Goal: Information Seeking & Learning: Compare options

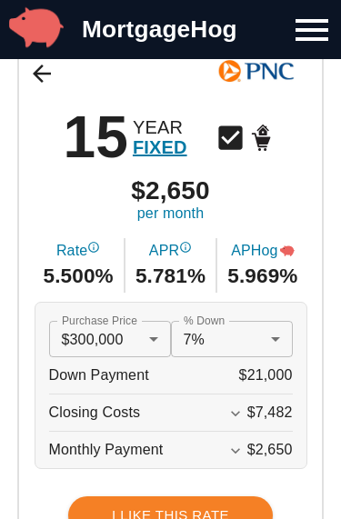
scroll to position [165, 0]
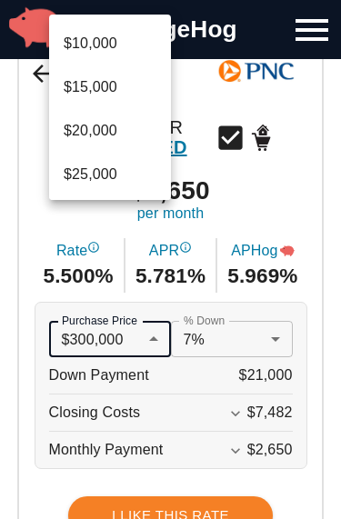
scroll to position [2465, 0]
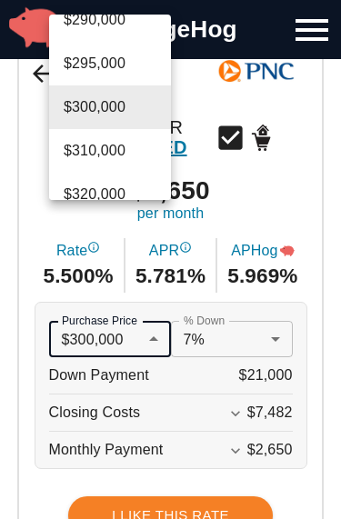
click at [285, 347] on div at bounding box center [170, 259] width 341 height 519
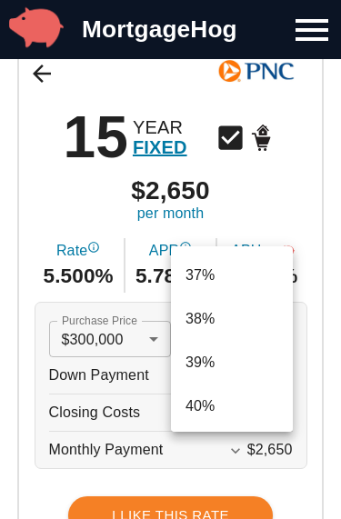
scroll to position [1595, 0]
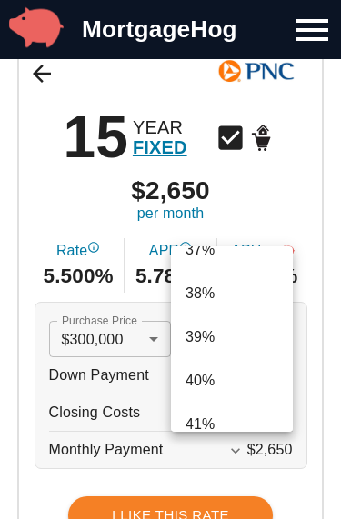
click at [313, 199] on div at bounding box center [170, 259] width 341 height 519
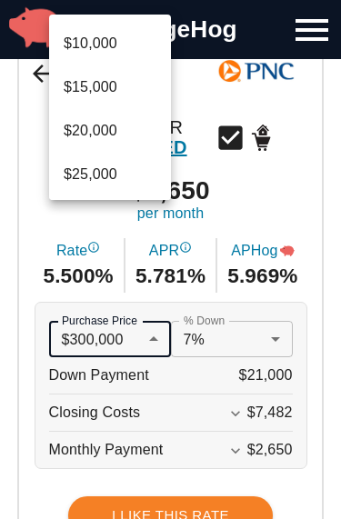
scroll to position [2465, 0]
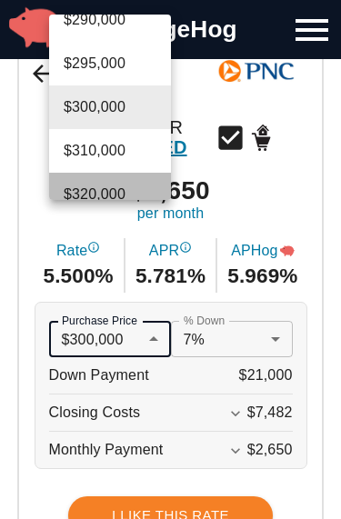
click at [127, 195] on li "$320,000" at bounding box center [110, 195] width 122 height 44
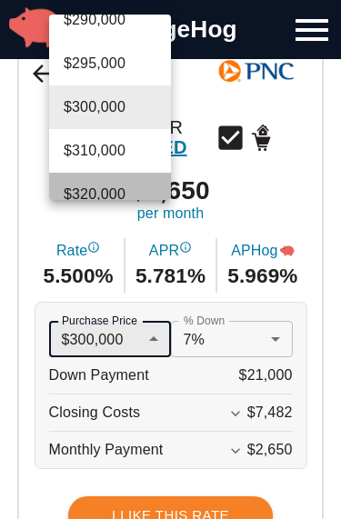
type input "320000"
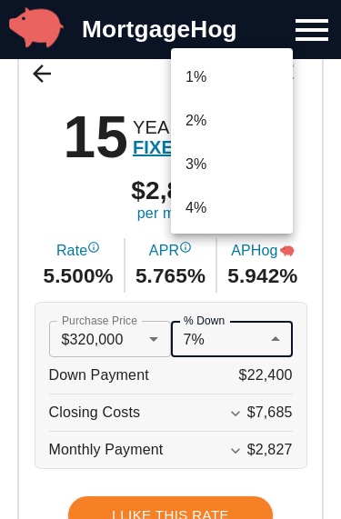
scroll to position [198, 0]
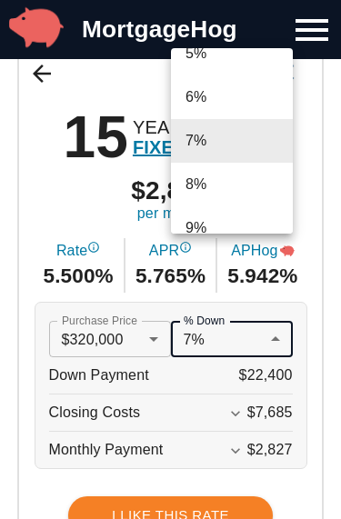
click at [273, 343] on div at bounding box center [170, 259] width 341 height 519
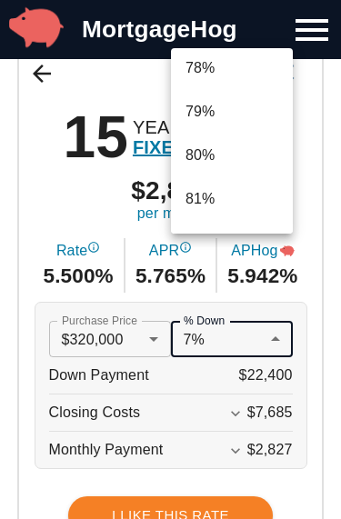
scroll to position [3351, 0]
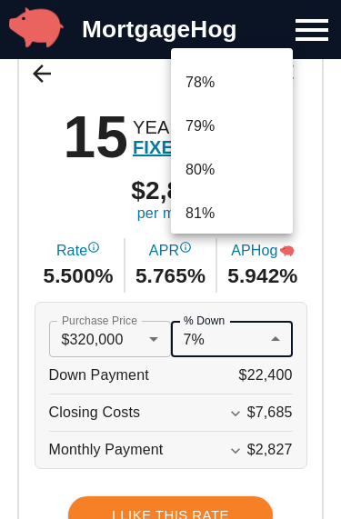
click at [263, 205] on li "81%" at bounding box center [232, 214] width 122 height 44
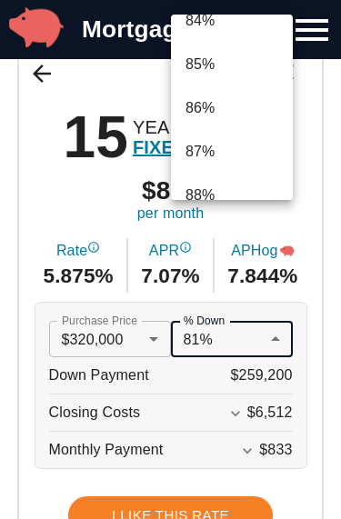
scroll to position [3657, 0]
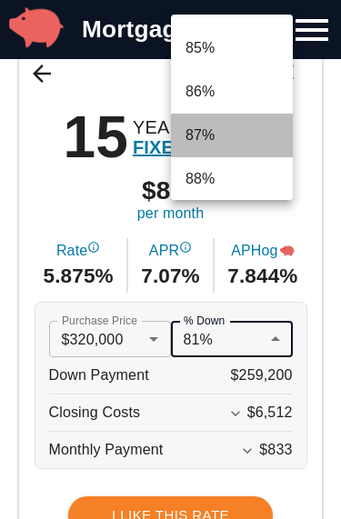
click at [218, 149] on li "87%" at bounding box center [232, 136] width 122 height 44
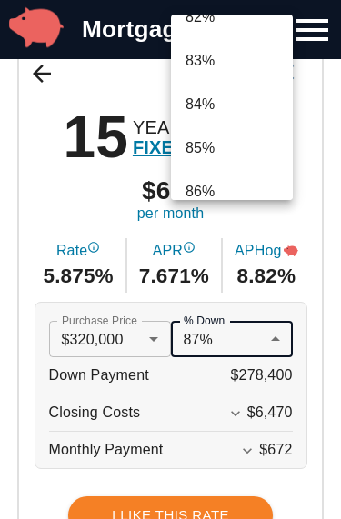
scroll to position [3558, 0]
click at [225, 149] on li "85%" at bounding box center [232, 147] width 122 height 44
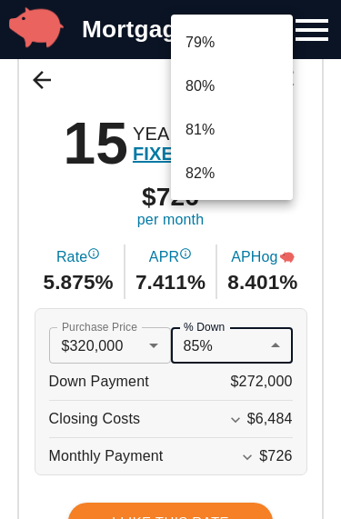
scroll to position [3384, 0]
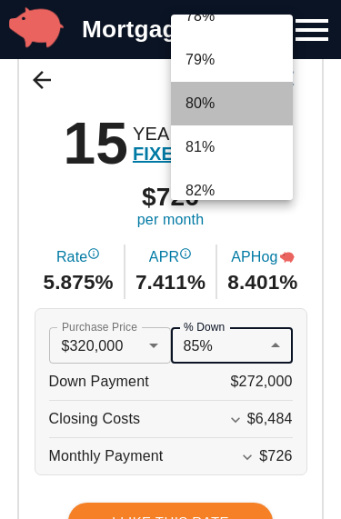
click at [209, 112] on li "80%" at bounding box center [232, 104] width 122 height 44
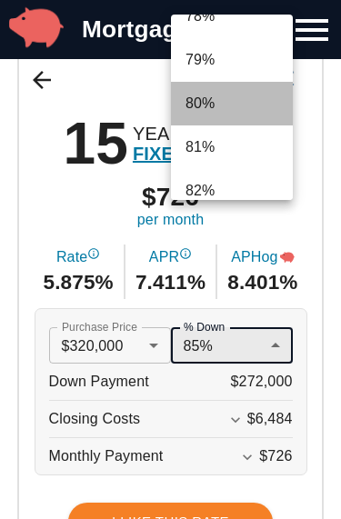
type input "0.8"
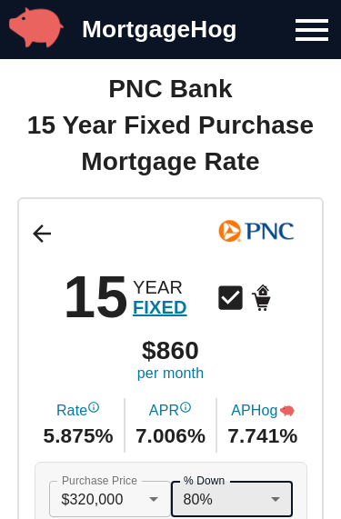
scroll to position [5, 0]
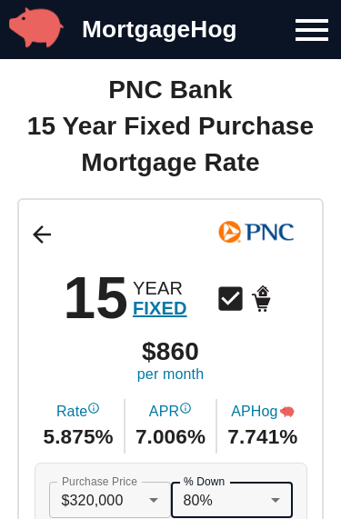
click at [45, 238] on icon at bounding box center [41, 234] width 27 height 27
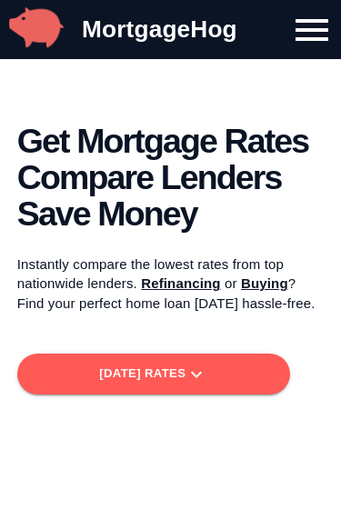
click at [207, 381] on icon "button" at bounding box center [196, 374] width 22 height 22
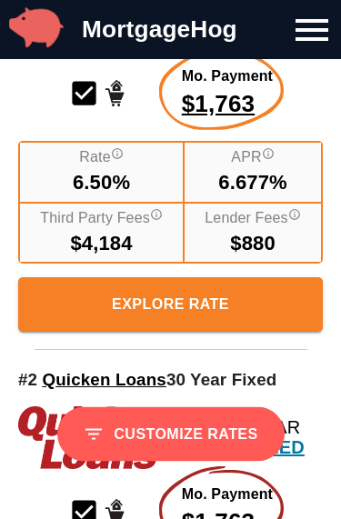
scroll to position [884, 0]
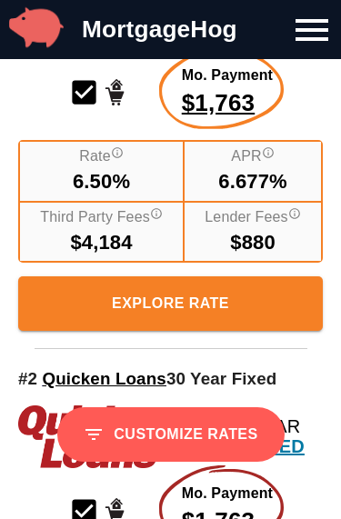
click at [229, 301] on span "Explore Rate" at bounding box center [170, 303] width 275 height 25
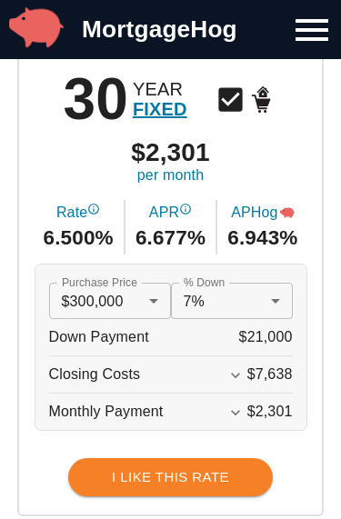
scroll to position [204, 0]
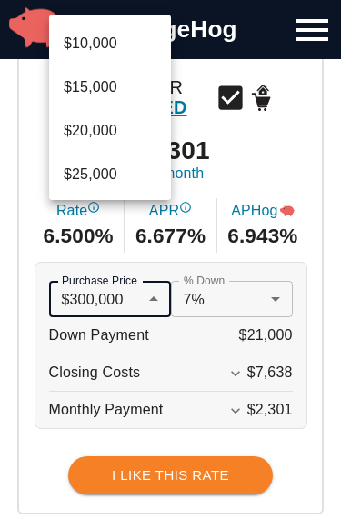
scroll to position [2465, 0]
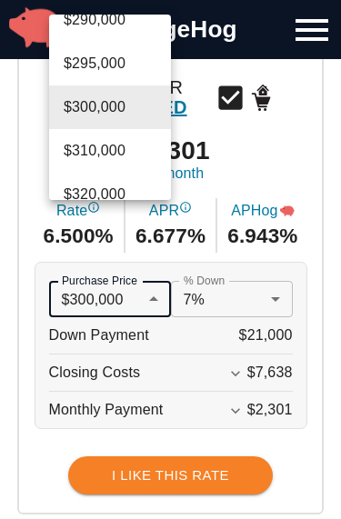
click at [133, 204] on div at bounding box center [170, 259] width 341 height 519
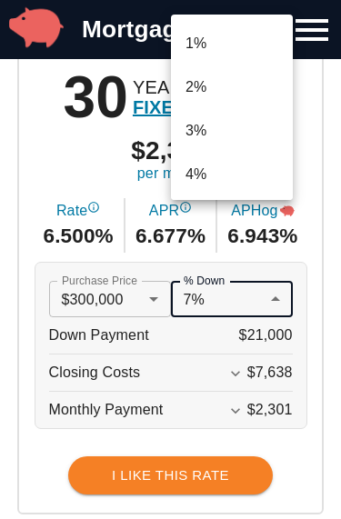
scroll to position [198, 0]
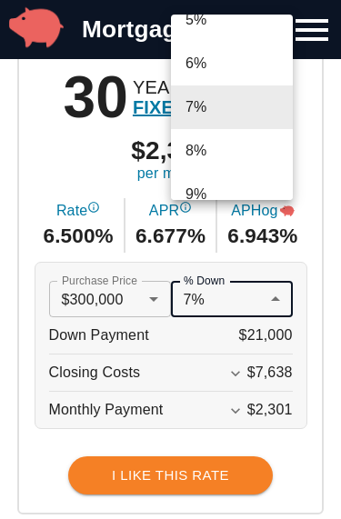
click at [147, 304] on div at bounding box center [170, 259] width 341 height 519
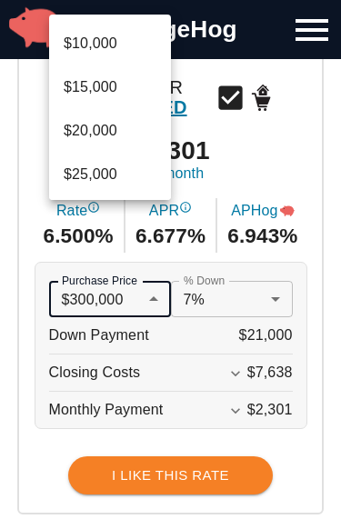
scroll to position [2465, 0]
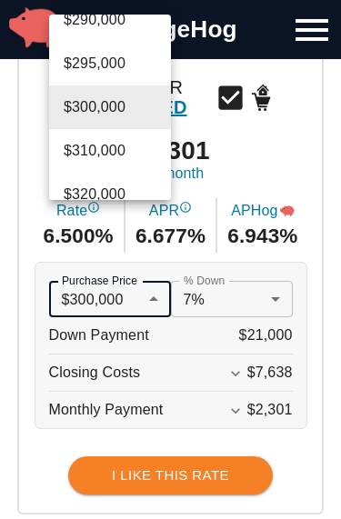
click at [96, 197] on li "$320,000" at bounding box center [110, 195] width 122 height 44
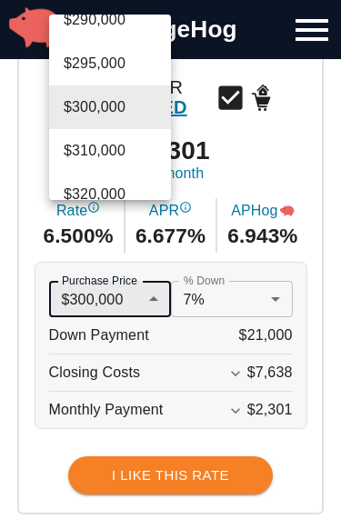
type input "320000"
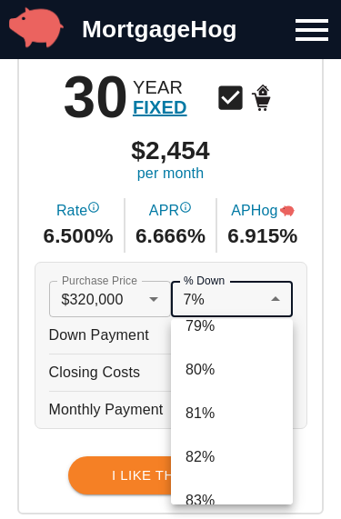
scroll to position [3421, 0]
click at [213, 373] on li "80%" at bounding box center [232, 371] width 122 height 44
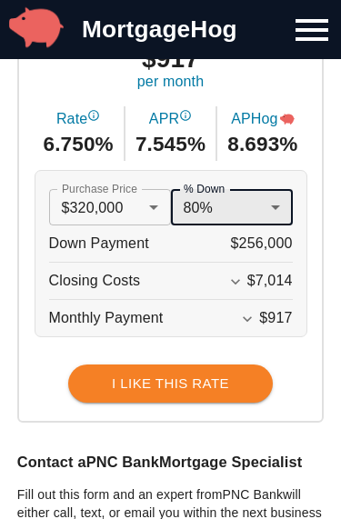
scroll to position [299, 0]
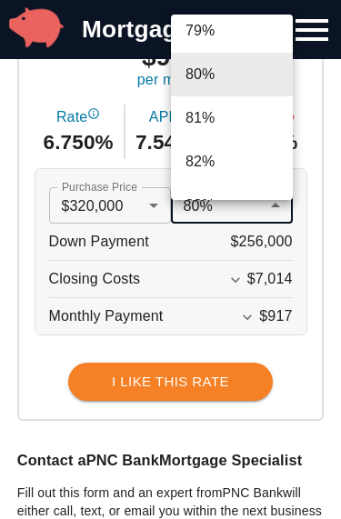
scroll to position [3416, 0]
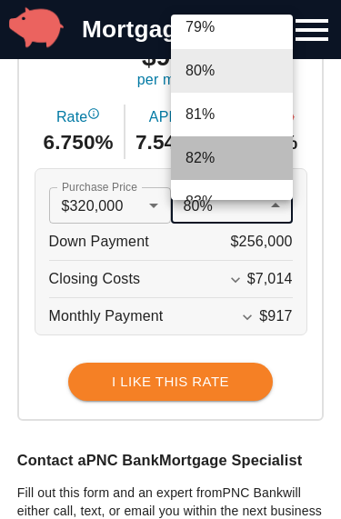
click at [216, 165] on li "82%" at bounding box center [232, 158] width 122 height 44
type input "0.82"
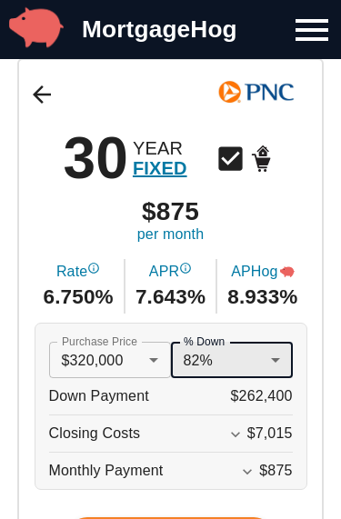
scroll to position [143, 0]
